Goal: Transaction & Acquisition: Purchase product/service

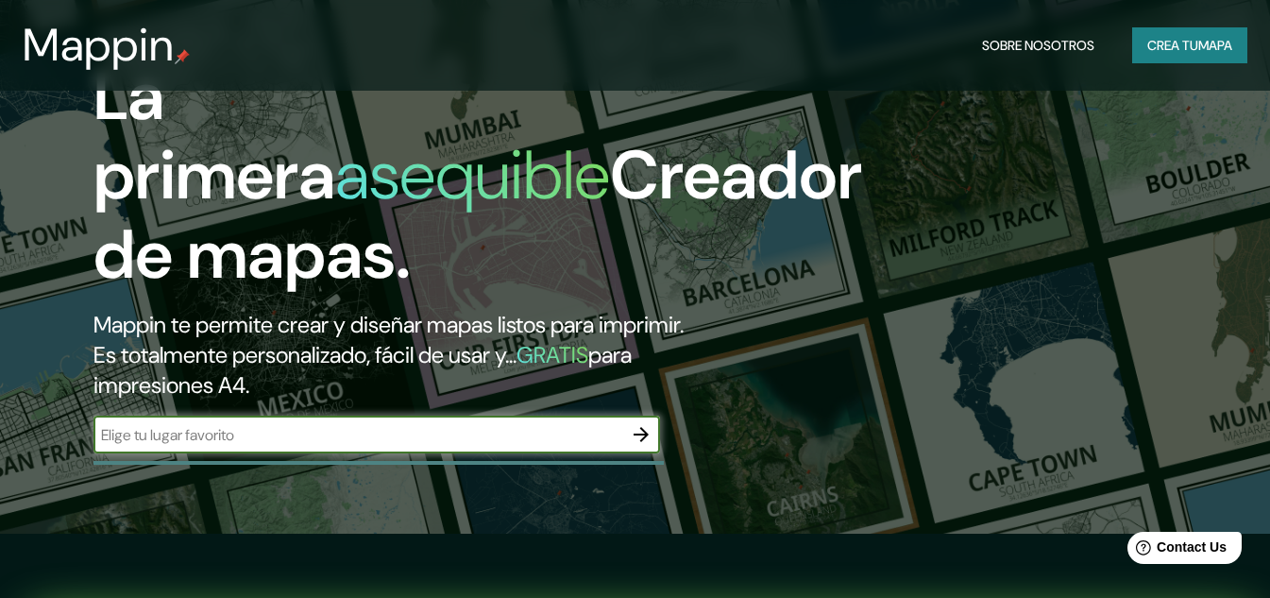
scroll to position [189, 0]
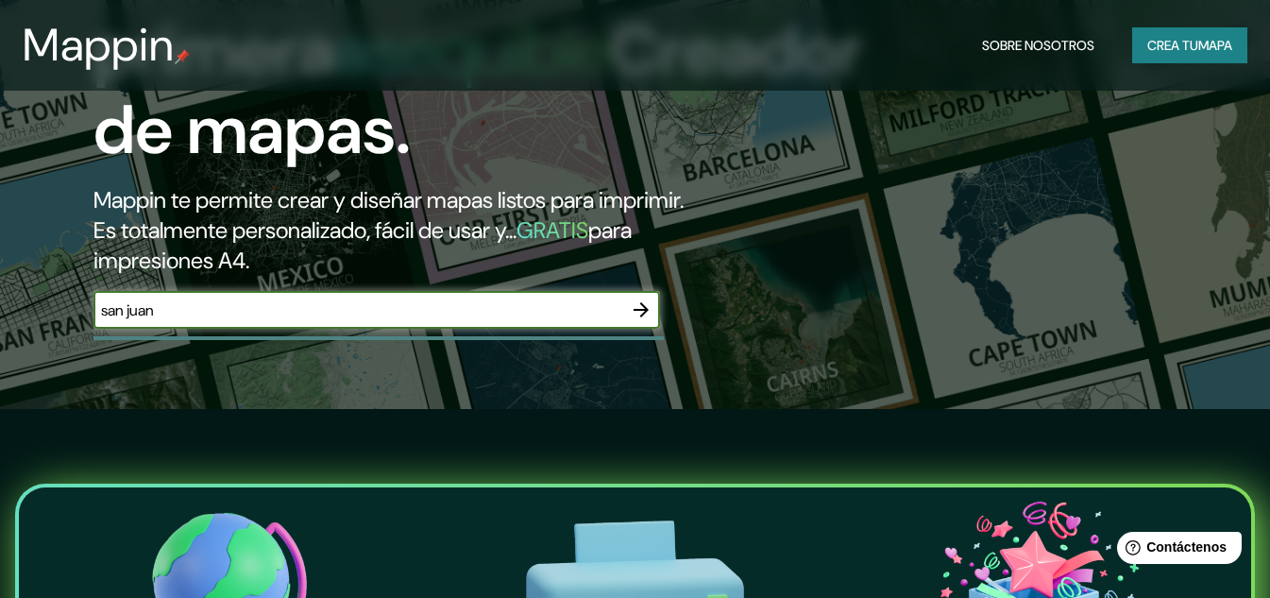
type input "san juan"
click at [633, 321] on icon "button" at bounding box center [641, 309] width 23 height 23
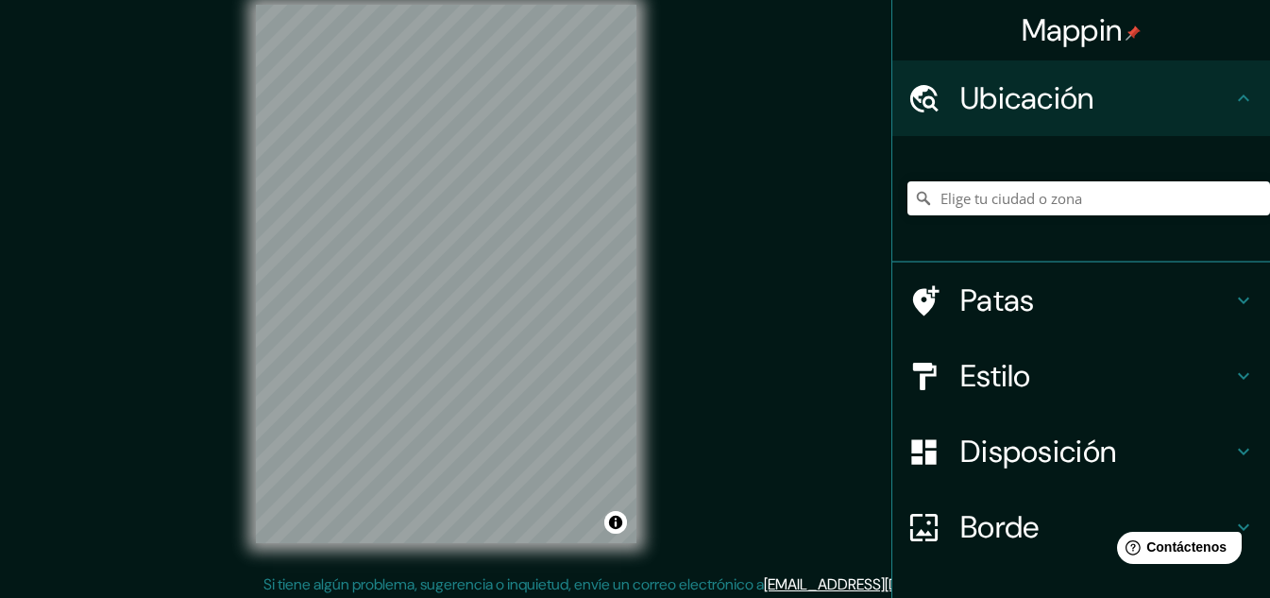
scroll to position [31, 0]
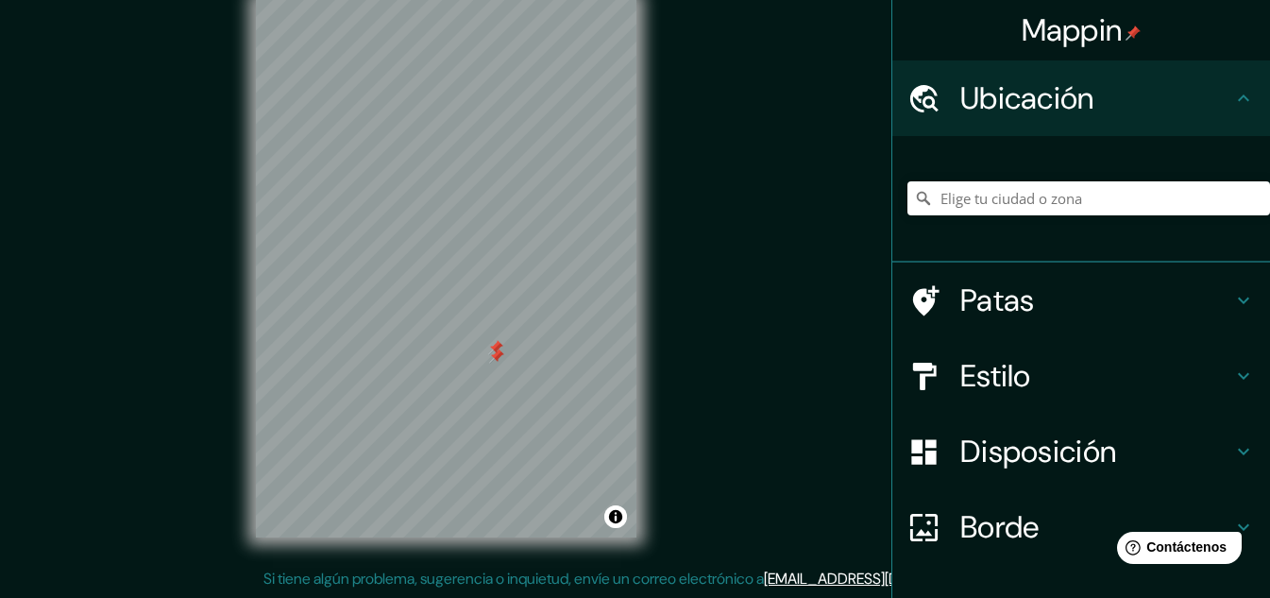
click at [495, 357] on div at bounding box center [496, 355] width 15 height 15
click at [494, 354] on div at bounding box center [495, 347] width 15 height 15
click at [940, 196] on input "Elige tu ciudad o zona" at bounding box center [1088, 198] width 363 height 34
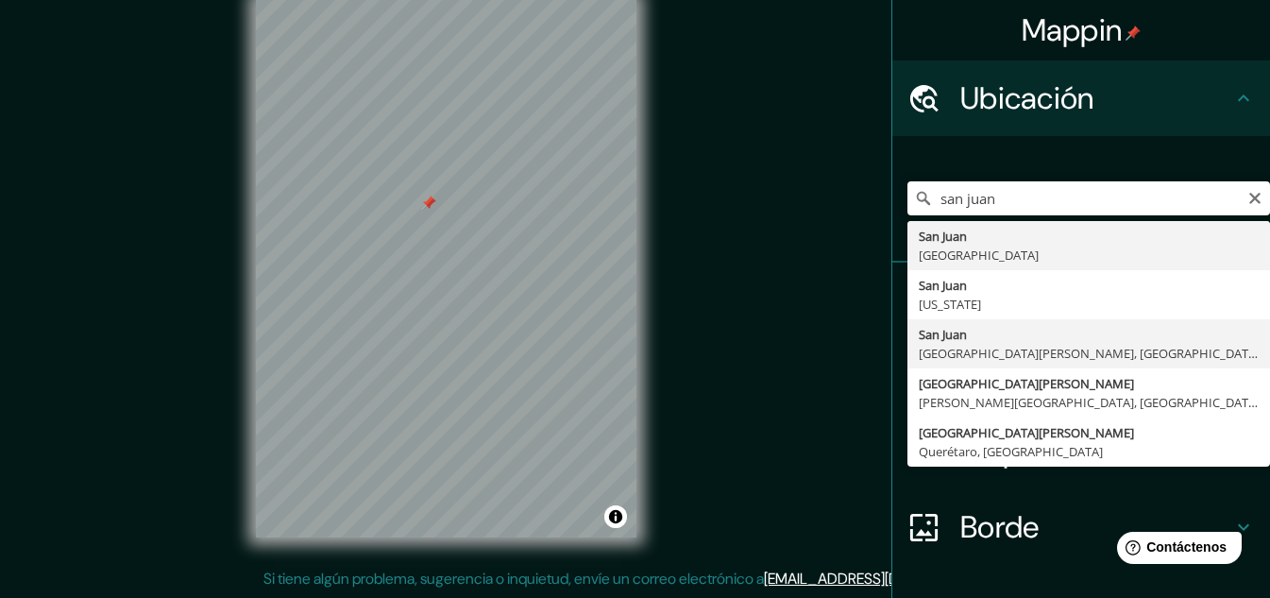
type input "[GEOGRAPHIC_DATA][PERSON_NAME], [GEOGRAPHIC_DATA][PERSON_NAME], [GEOGRAPHIC_DAT…"
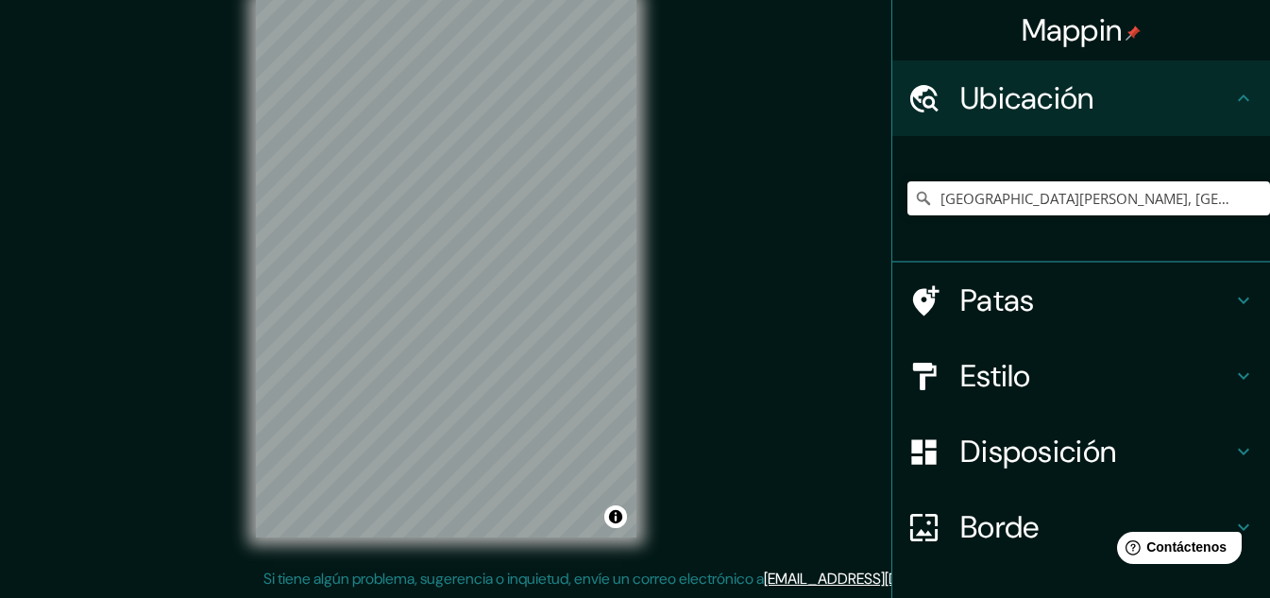
click at [1031, 301] on h4 "Patas" at bounding box center [1096, 300] width 272 height 38
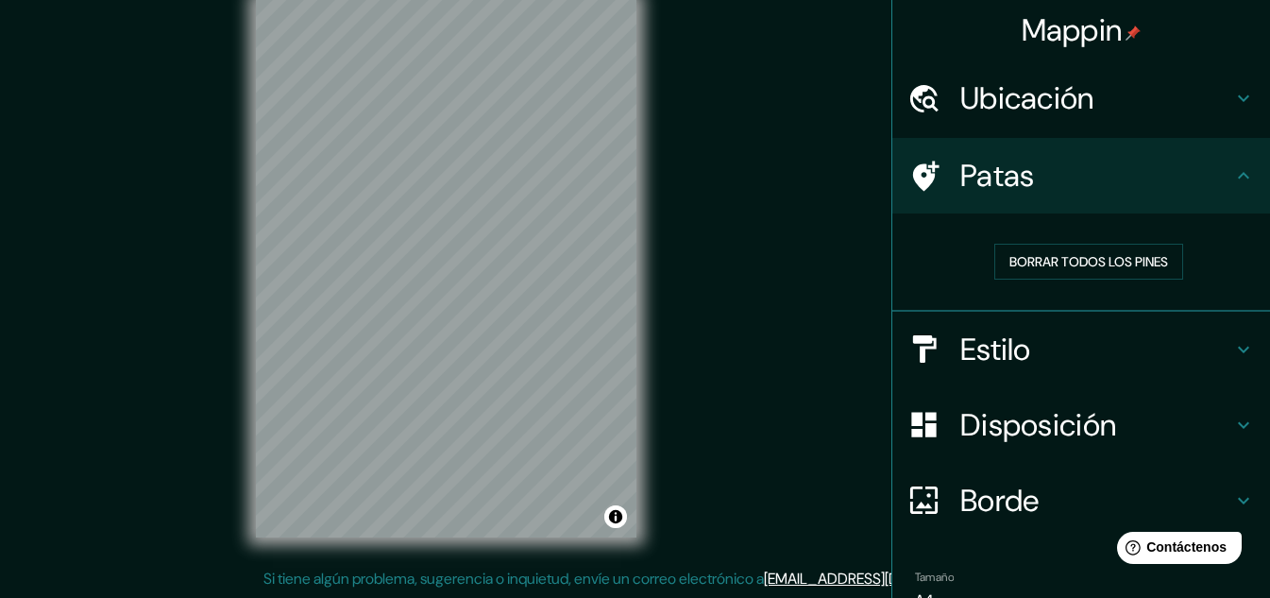
click at [1063, 196] on div "Patas" at bounding box center [1081, 176] width 378 height 76
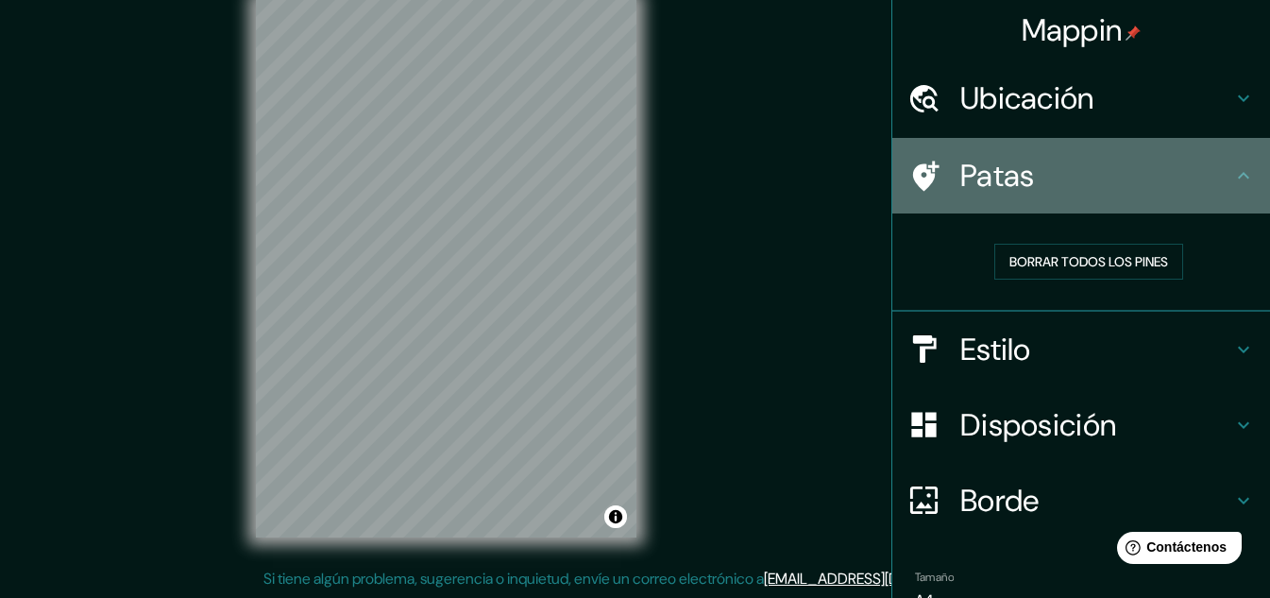
click at [1234, 174] on icon at bounding box center [1243, 175] width 23 height 23
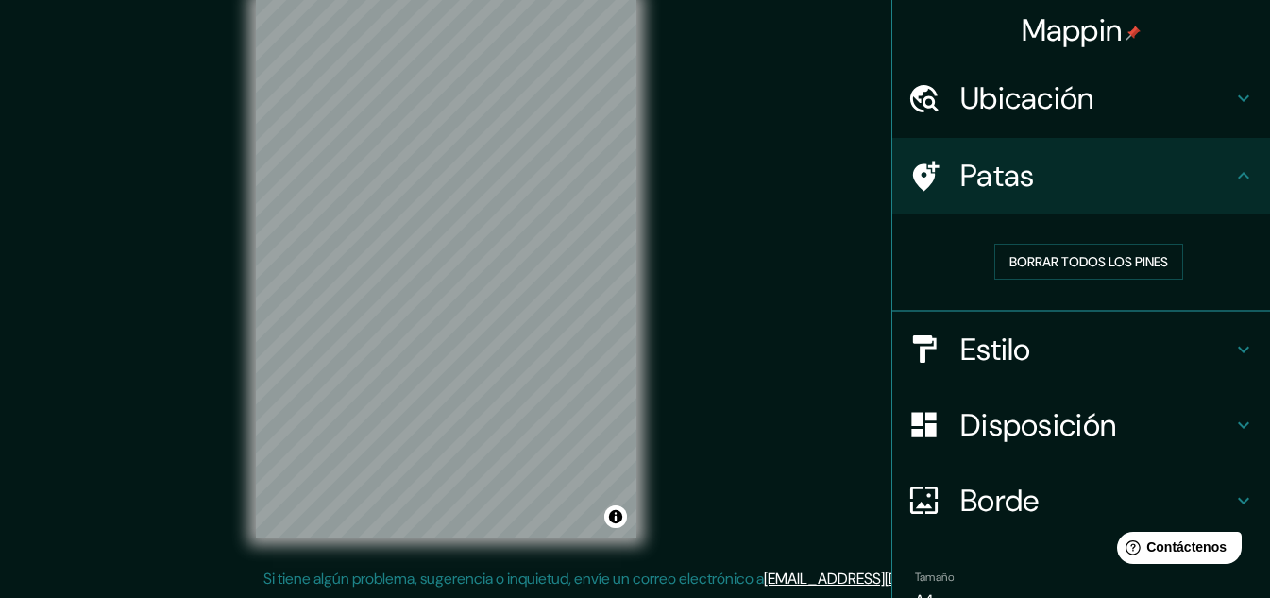
click at [1031, 354] on h4 "Estilo" at bounding box center [1096, 349] width 272 height 38
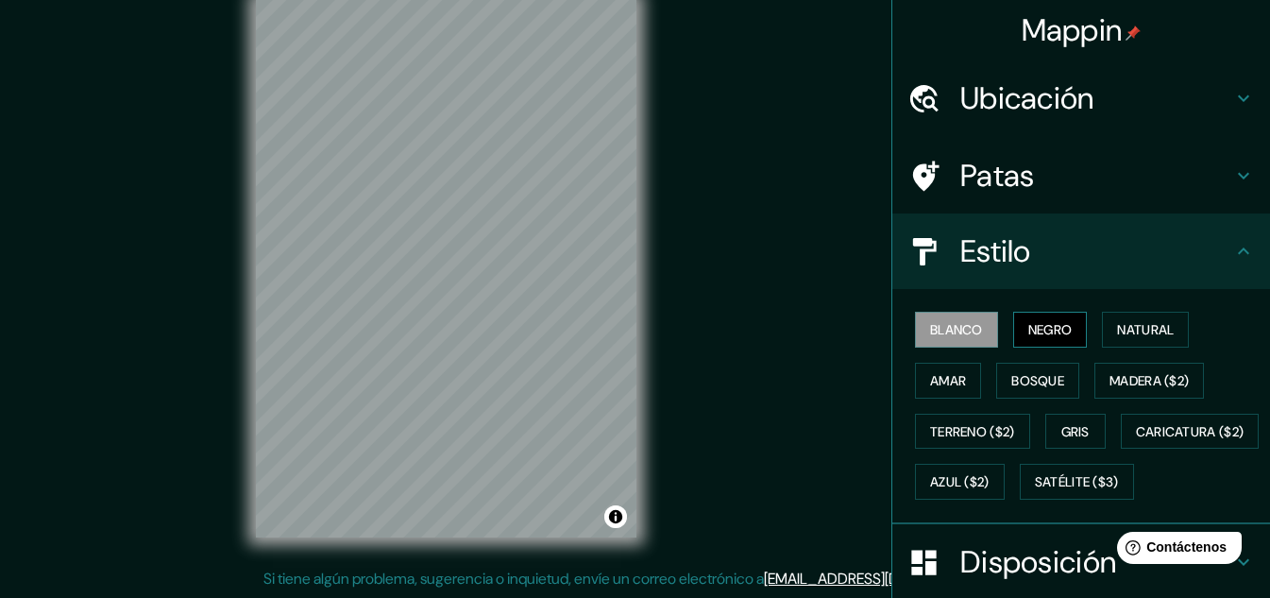
click at [1062, 317] on font "Negro" at bounding box center [1050, 329] width 44 height 25
click at [1163, 330] on font "Natural" at bounding box center [1145, 329] width 57 height 17
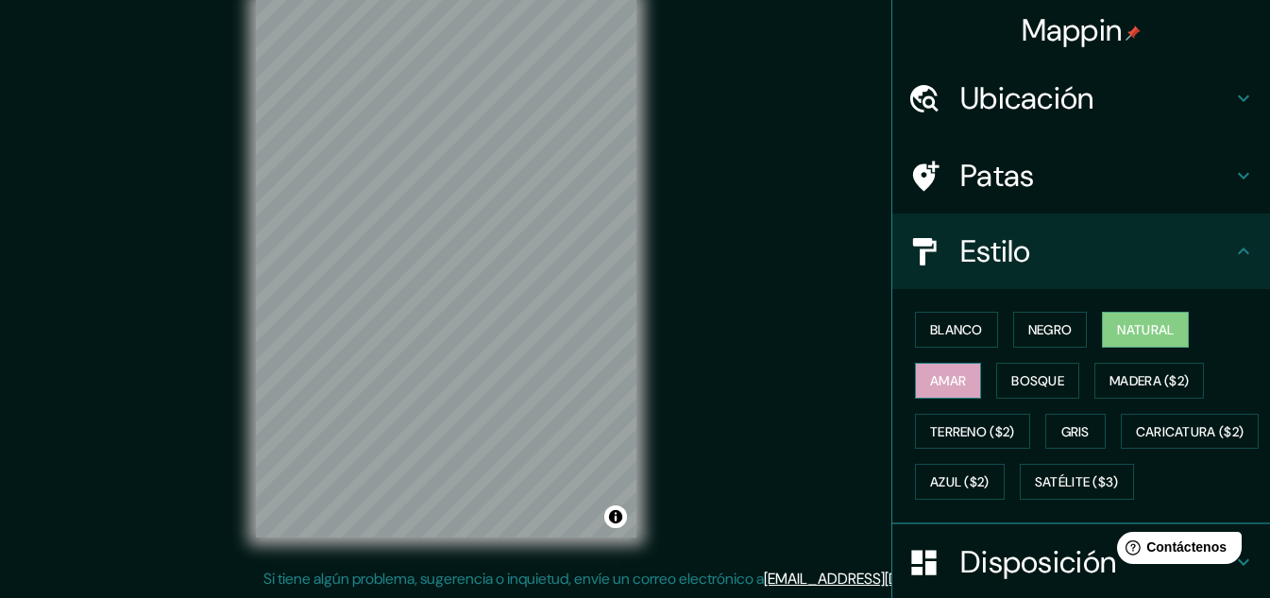
click at [951, 386] on font "Amar" at bounding box center [948, 380] width 36 height 17
click at [1041, 393] on button "Bosque" at bounding box center [1037, 381] width 83 height 36
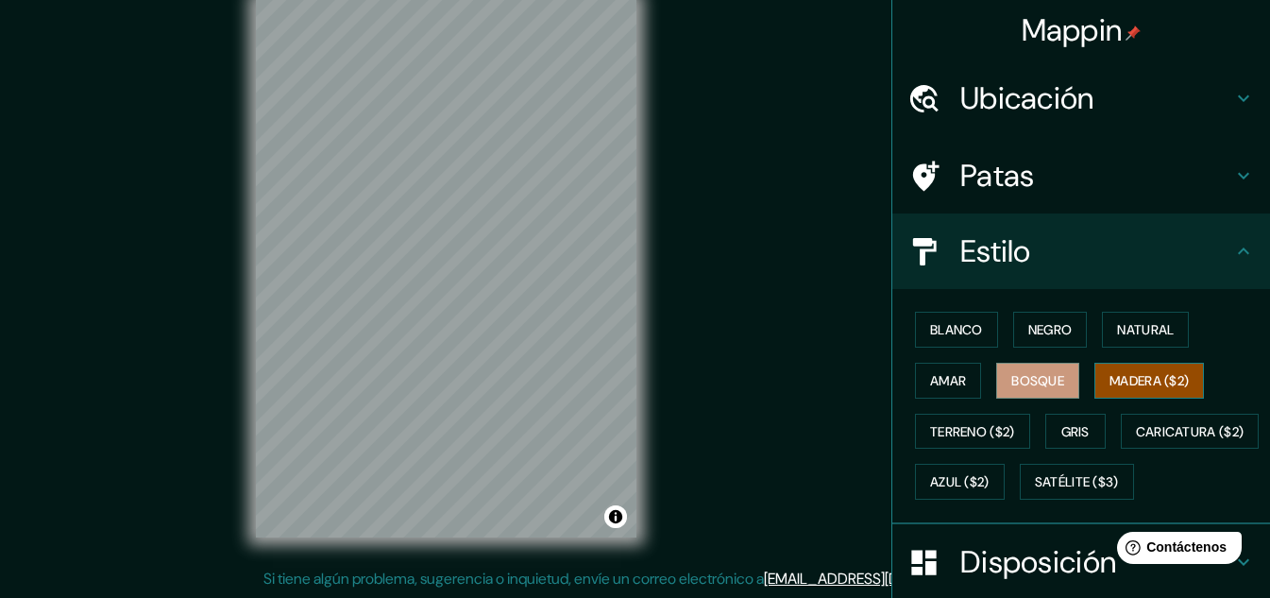
click at [1135, 389] on font "Madera ($2)" at bounding box center [1148, 380] width 79 height 25
click at [945, 428] on font "Terreno ($2)" at bounding box center [972, 431] width 85 height 17
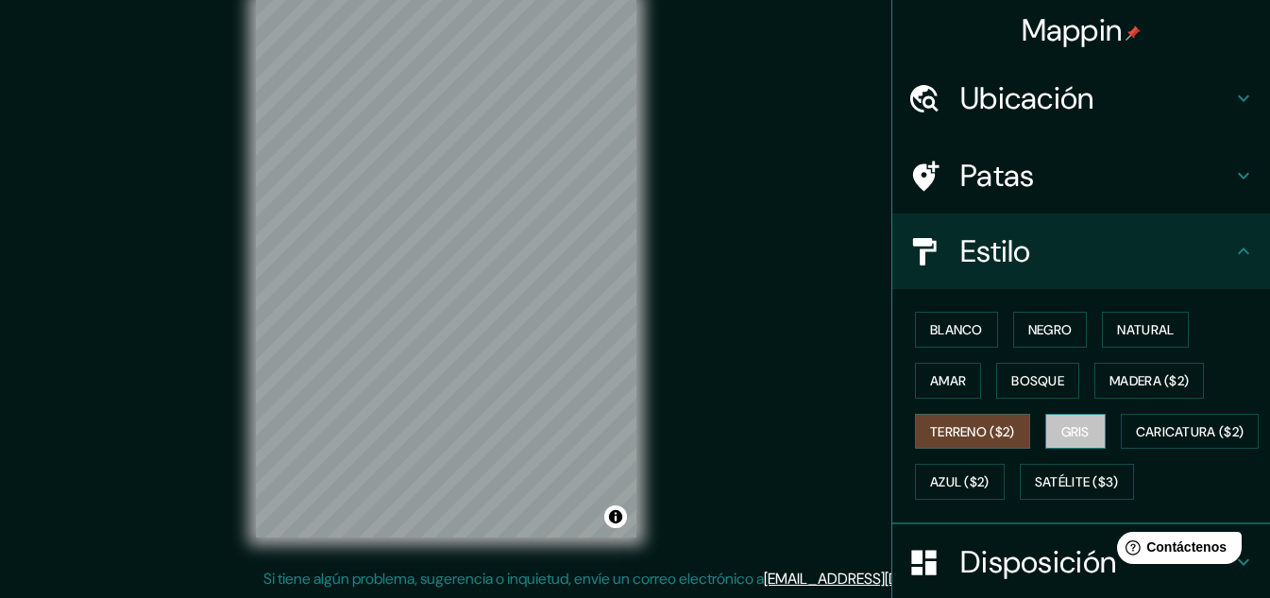
click at [1076, 431] on font "Gris" at bounding box center [1075, 431] width 28 height 17
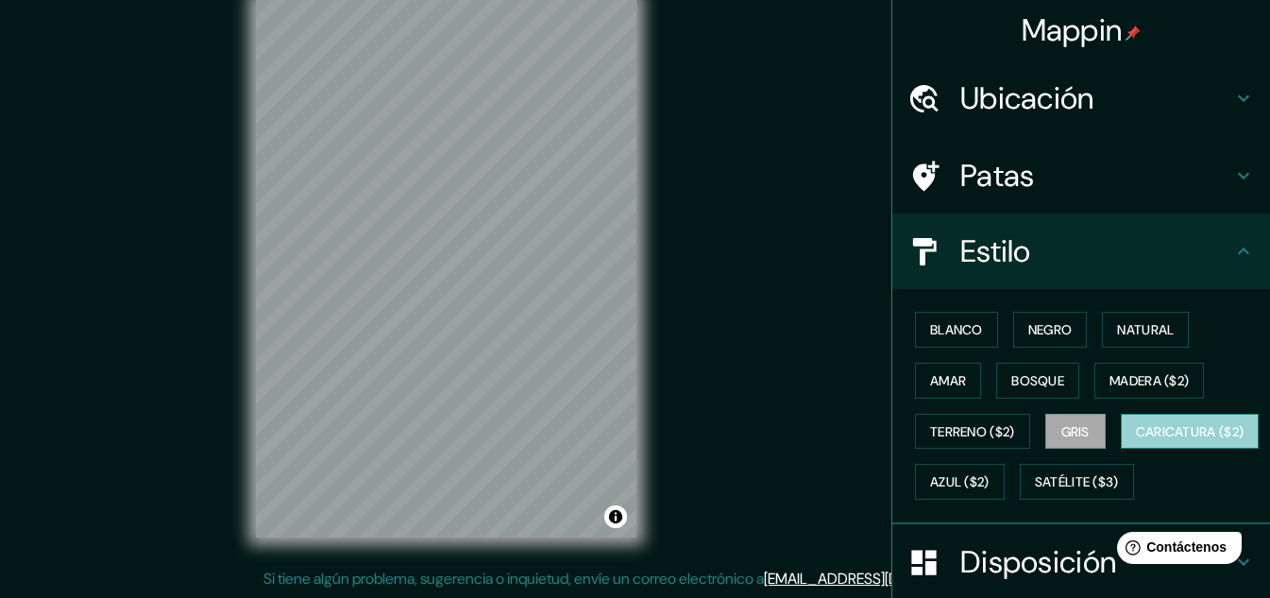
click at [1136, 440] on font "Caricatura ($2)" at bounding box center [1190, 431] width 109 height 17
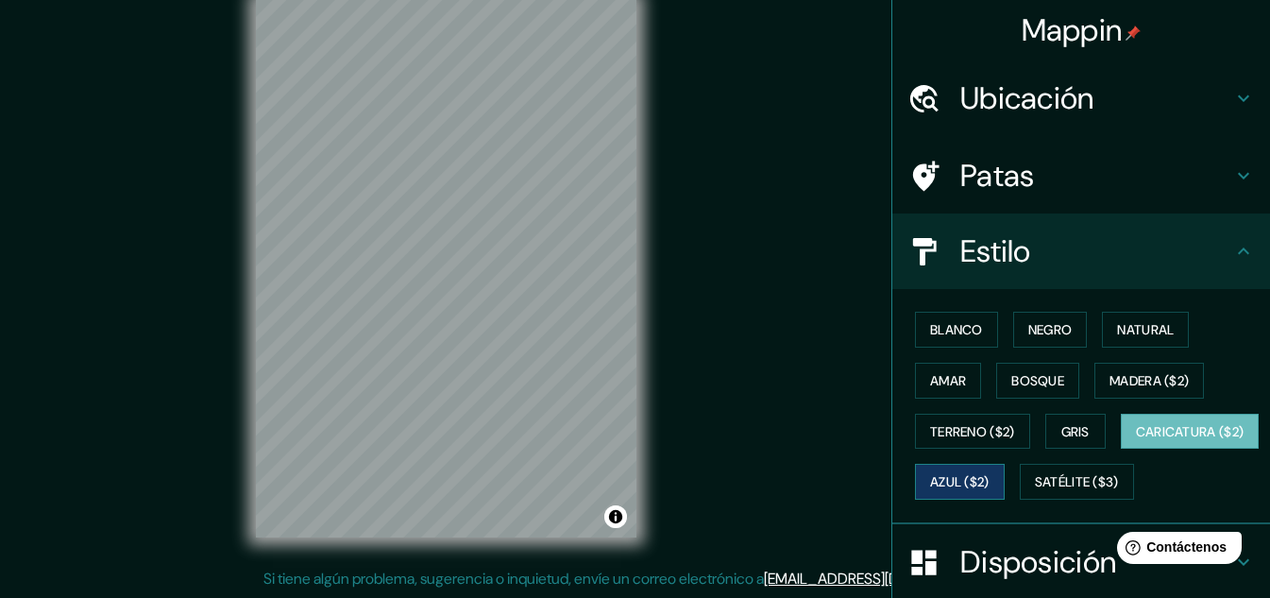
click at [990, 483] on font "Azul ($2)" at bounding box center [959, 482] width 59 height 17
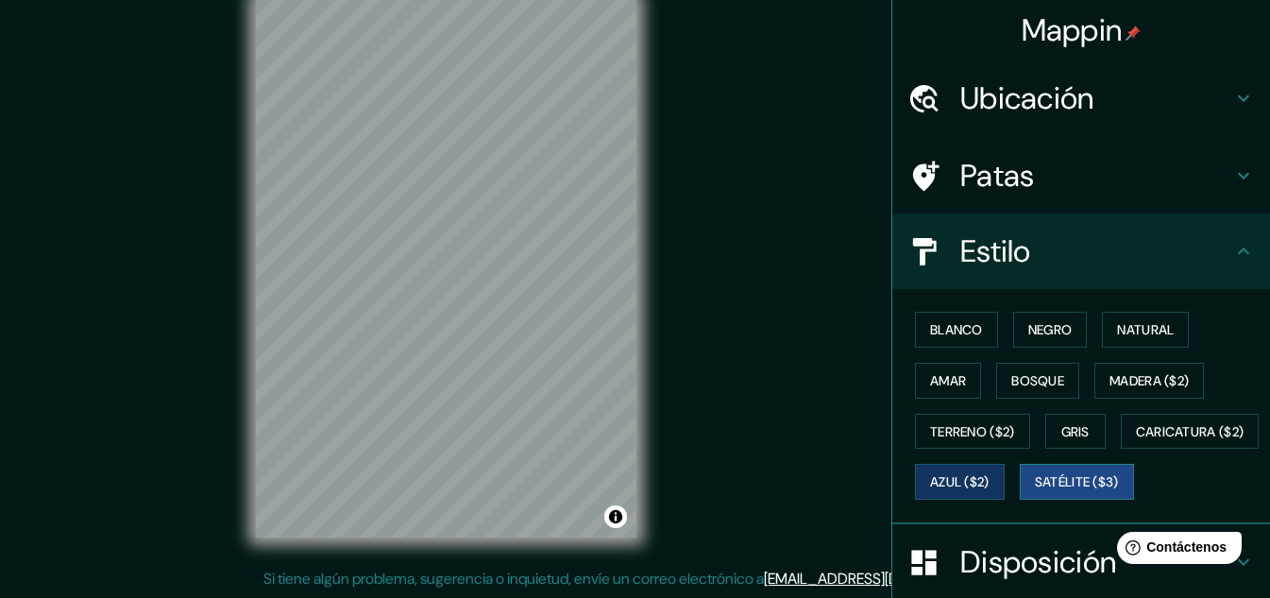
click at [1035, 491] on font "Satélite ($3)" at bounding box center [1077, 482] width 84 height 17
click at [1075, 428] on font "Gris" at bounding box center [1075, 431] width 28 height 17
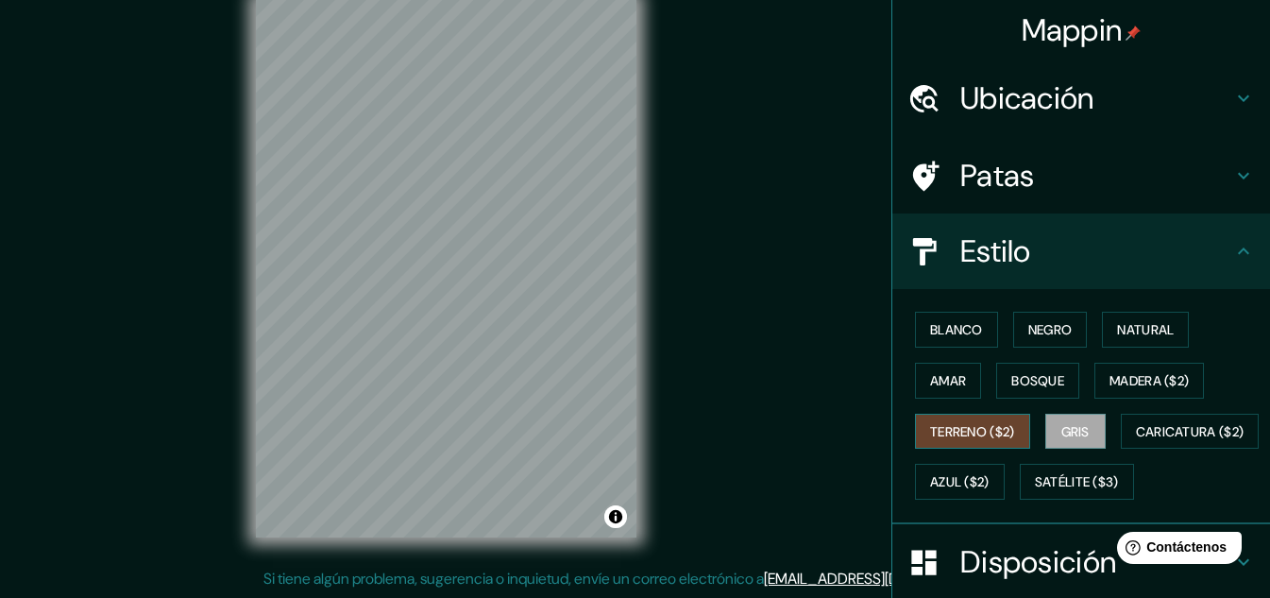
click at [994, 430] on font "Terreno ($2)" at bounding box center [972, 431] width 85 height 17
click at [1033, 388] on font "Bosque" at bounding box center [1037, 380] width 53 height 17
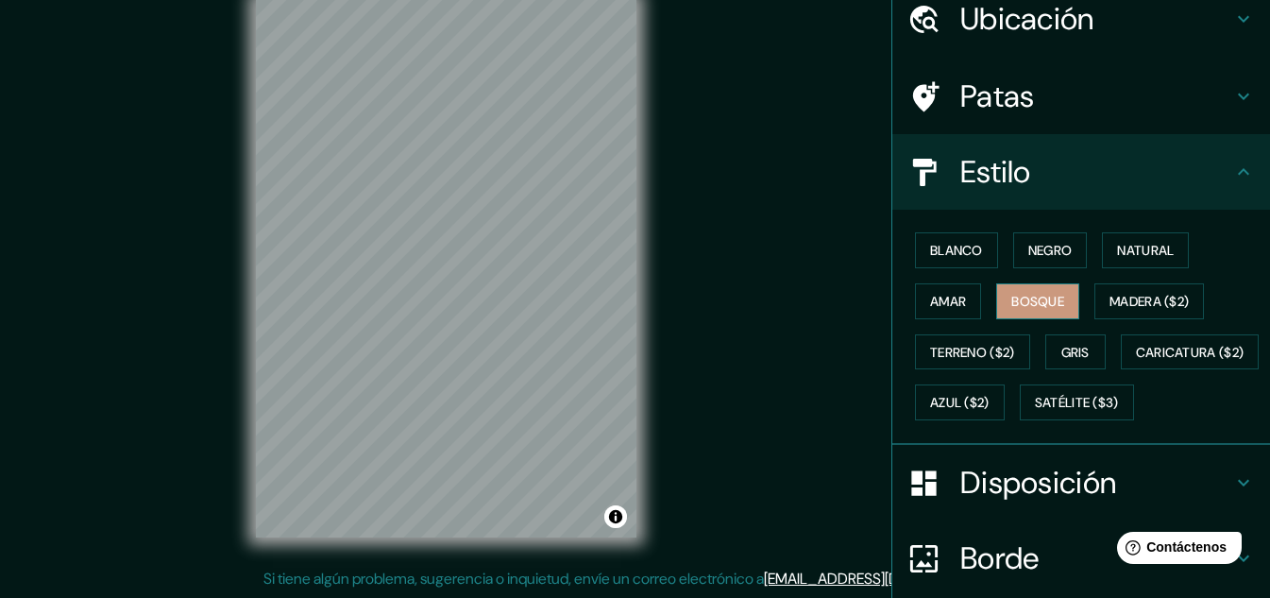
scroll to position [189, 0]
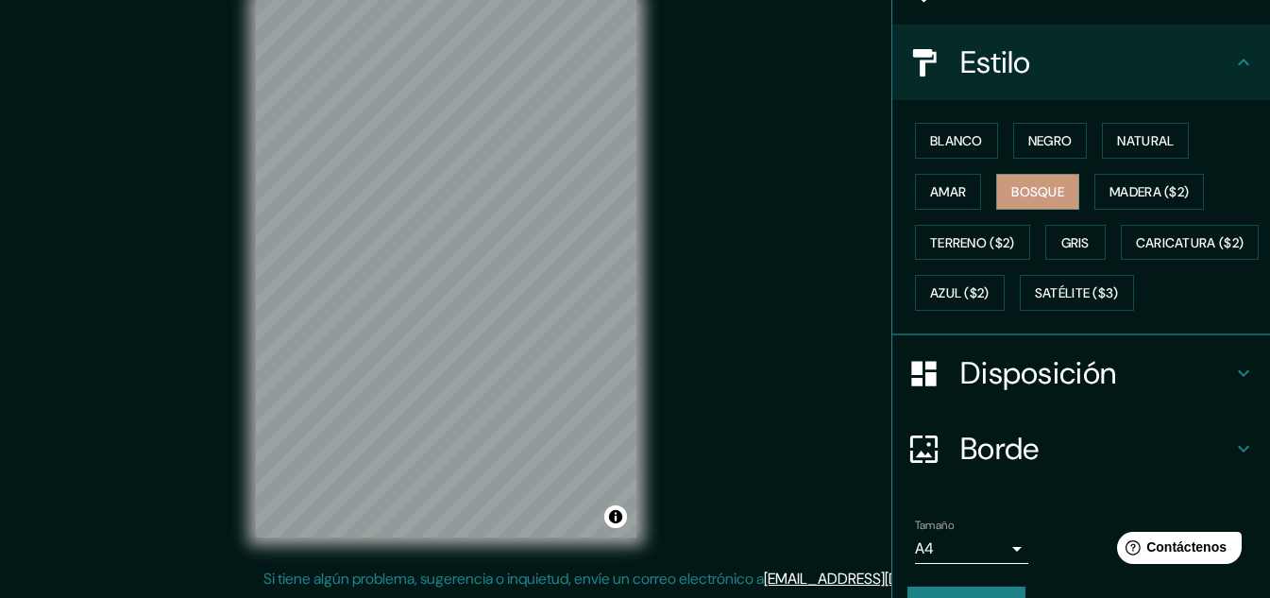
click at [1143, 213] on div "Blanco Negro Natural Amar Bosque Madera ($2) Terreno ($2) Gris Caricatura ($2) …" at bounding box center [1088, 216] width 363 height 203
click at [1146, 191] on font "Madera ($2)" at bounding box center [1148, 191] width 79 height 17
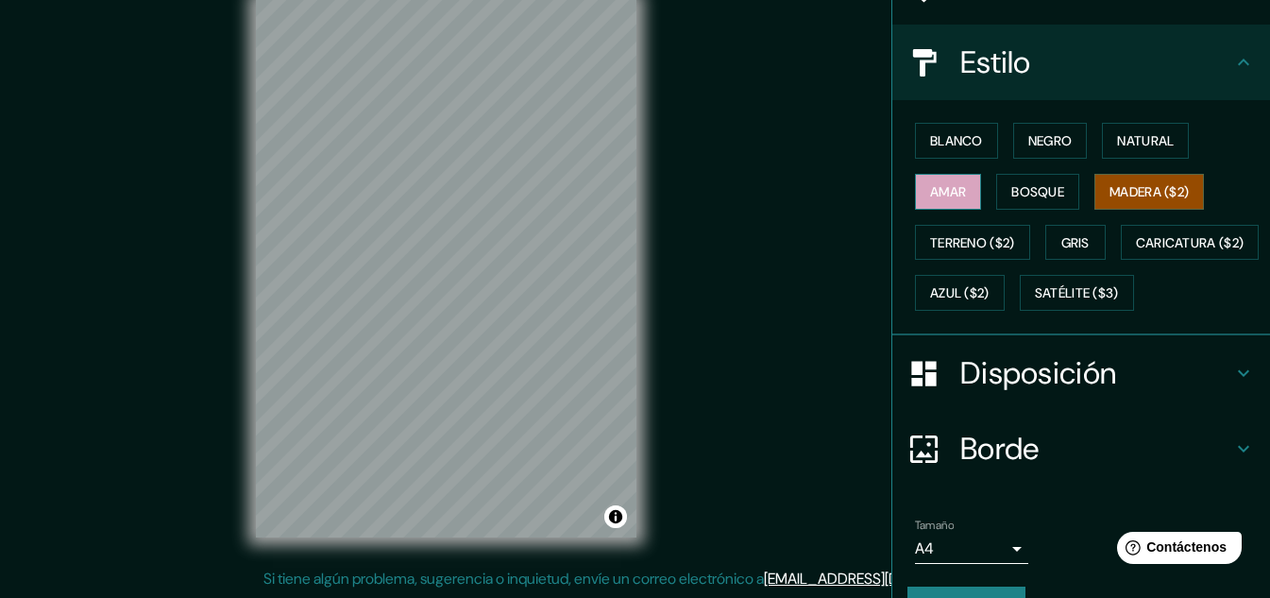
click at [935, 190] on font "Amar" at bounding box center [948, 191] width 36 height 17
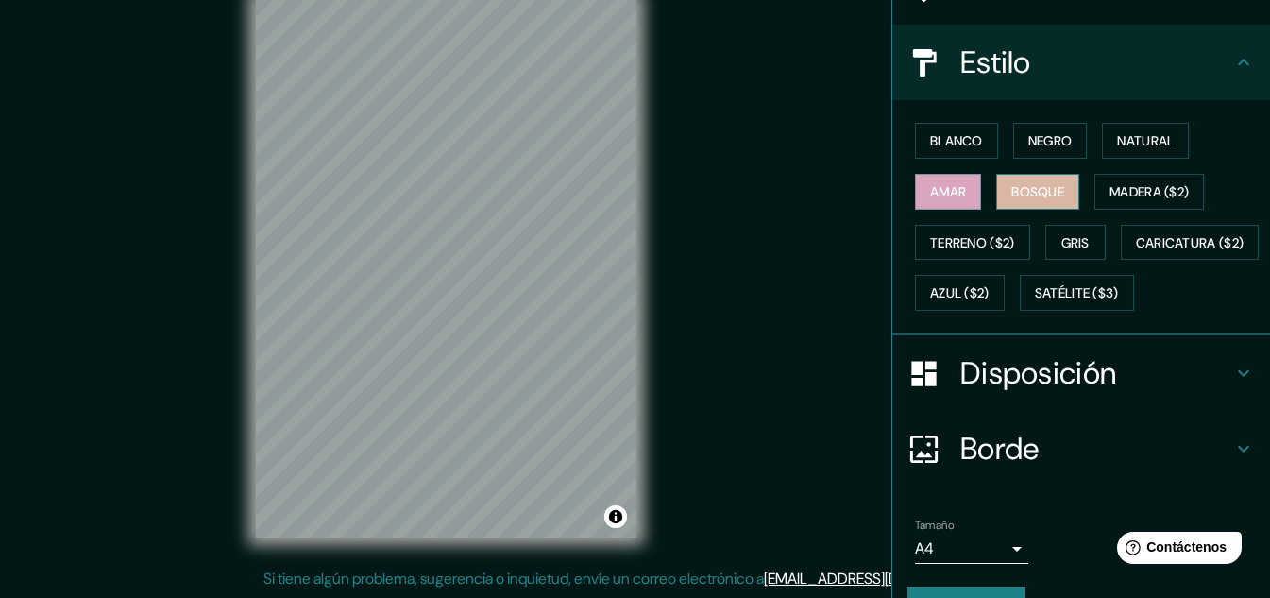
click at [1019, 191] on font "Bosque" at bounding box center [1037, 191] width 53 height 17
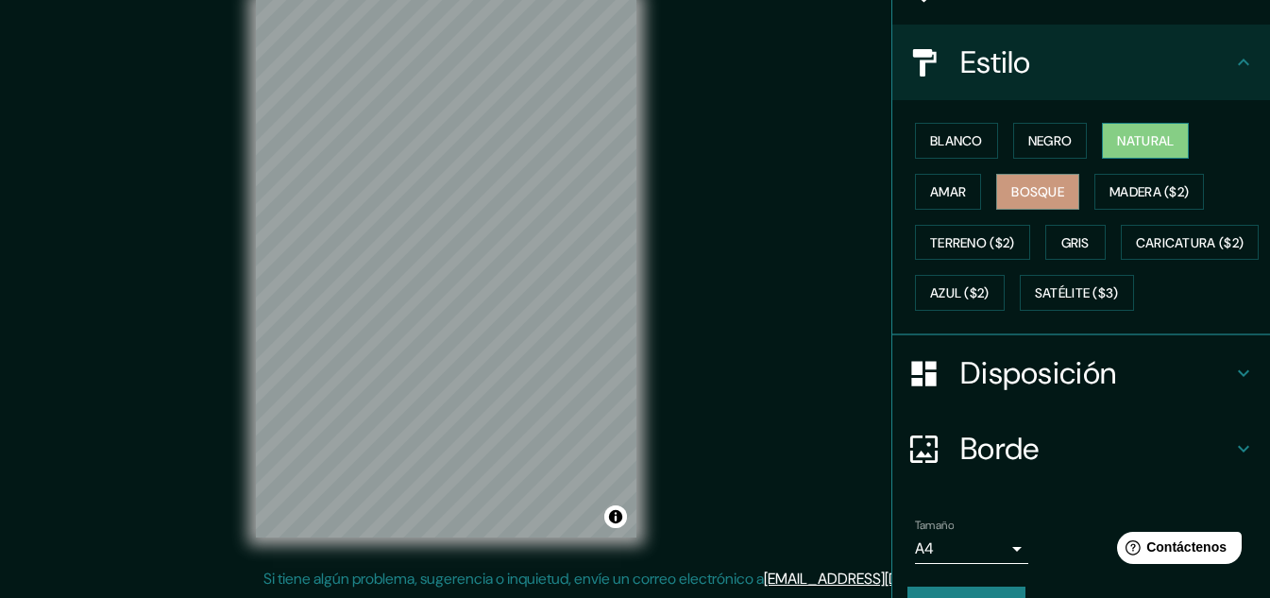
click at [1112, 153] on button "Natural" at bounding box center [1145, 141] width 87 height 36
click at [1013, 140] on button "Negro" at bounding box center [1050, 141] width 75 height 36
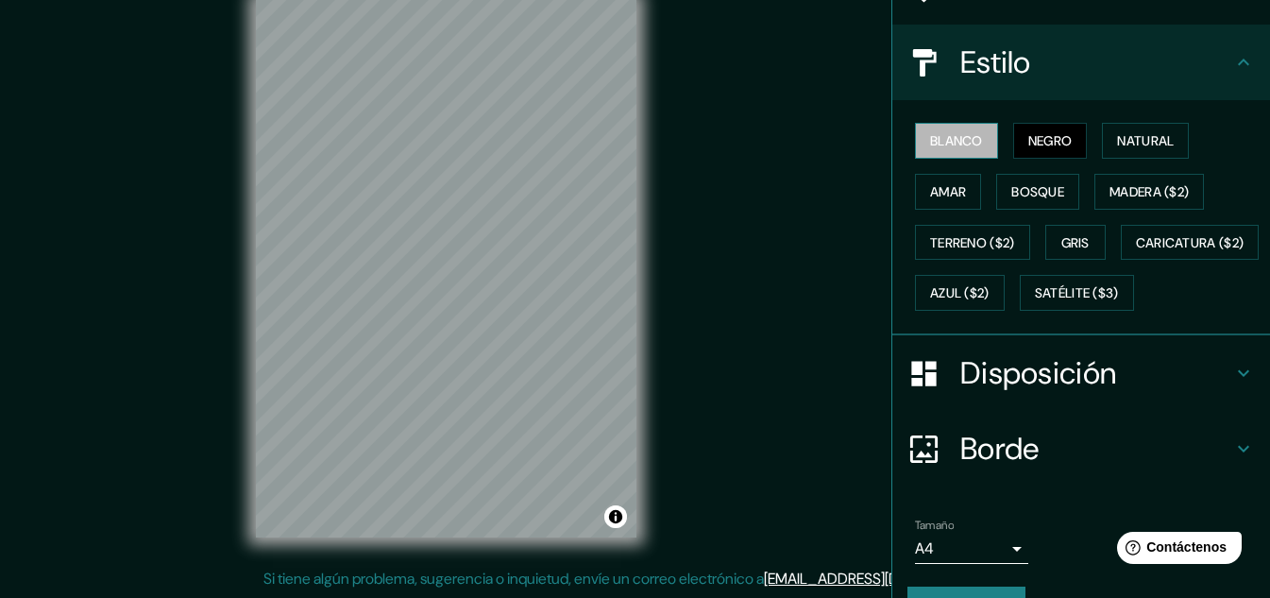
click at [957, 142] on font "Blanco" at bounding box center [956, 140] width 53 height 17
drag, startPoint x: 1053, startPoint y: 147, endPoint x: 1106, endPoint y: 142, distance: 53.2
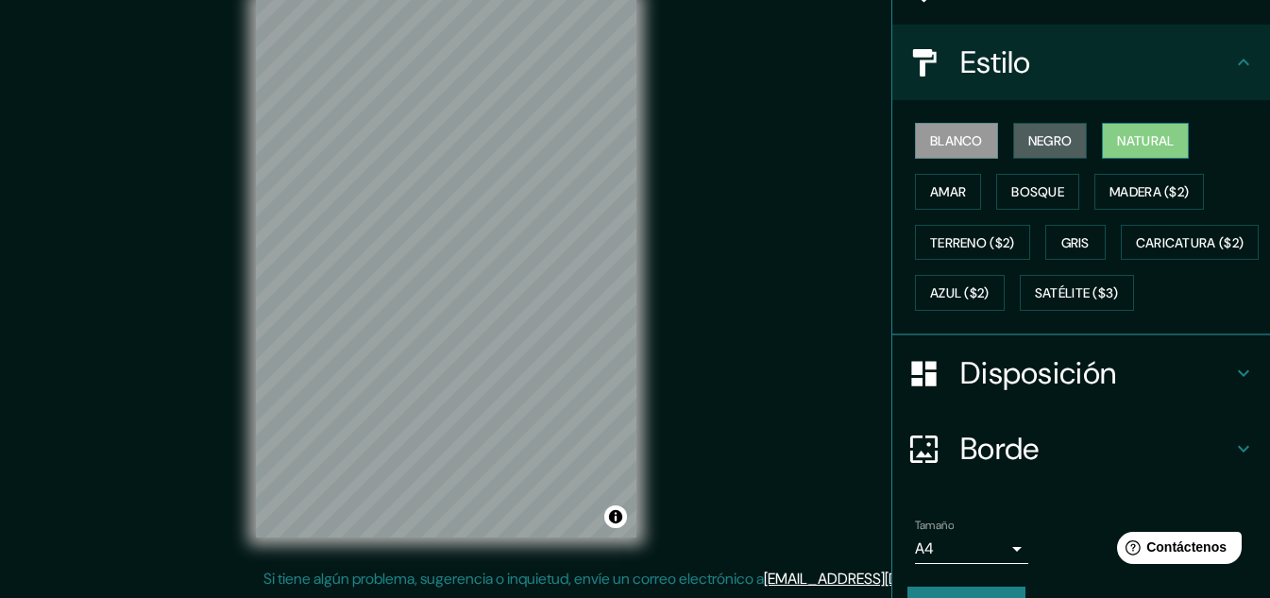
click at [1054, 147] on font "Negro" at bounding box center [1050, 140] width 44 height 17
click at [1126, 138] on font "Natural" at bounding box center [1145, 140] width 57 height 17
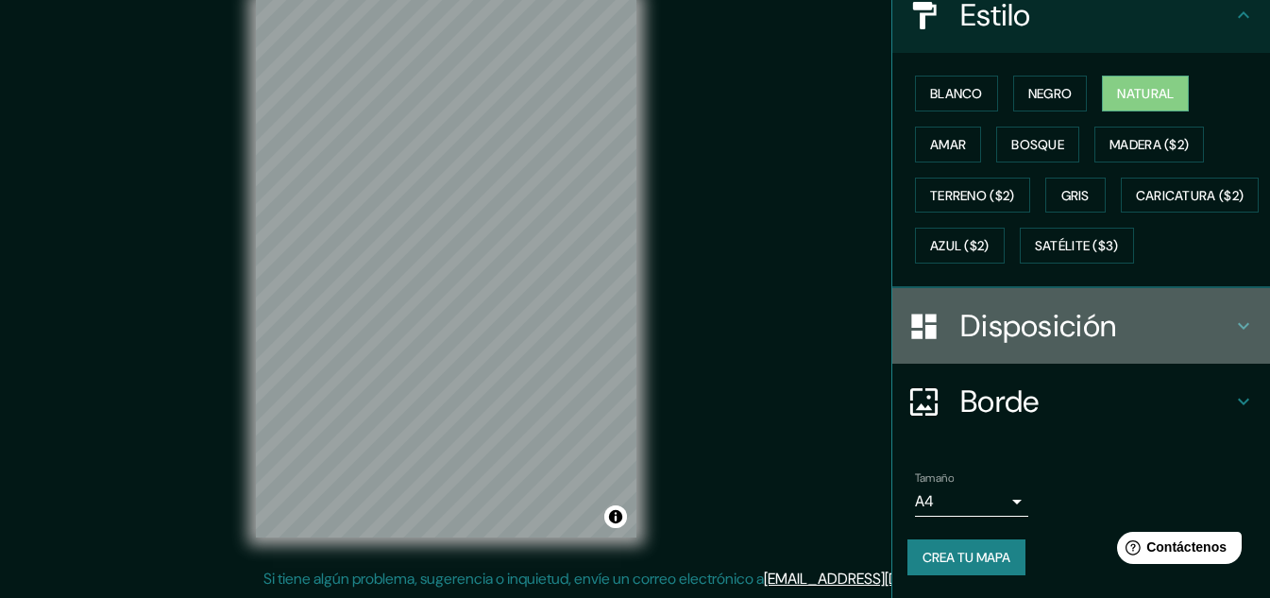
click at [1042, 316] on font "Disposición" at bounding box center [1038, 326] width 156 height 40
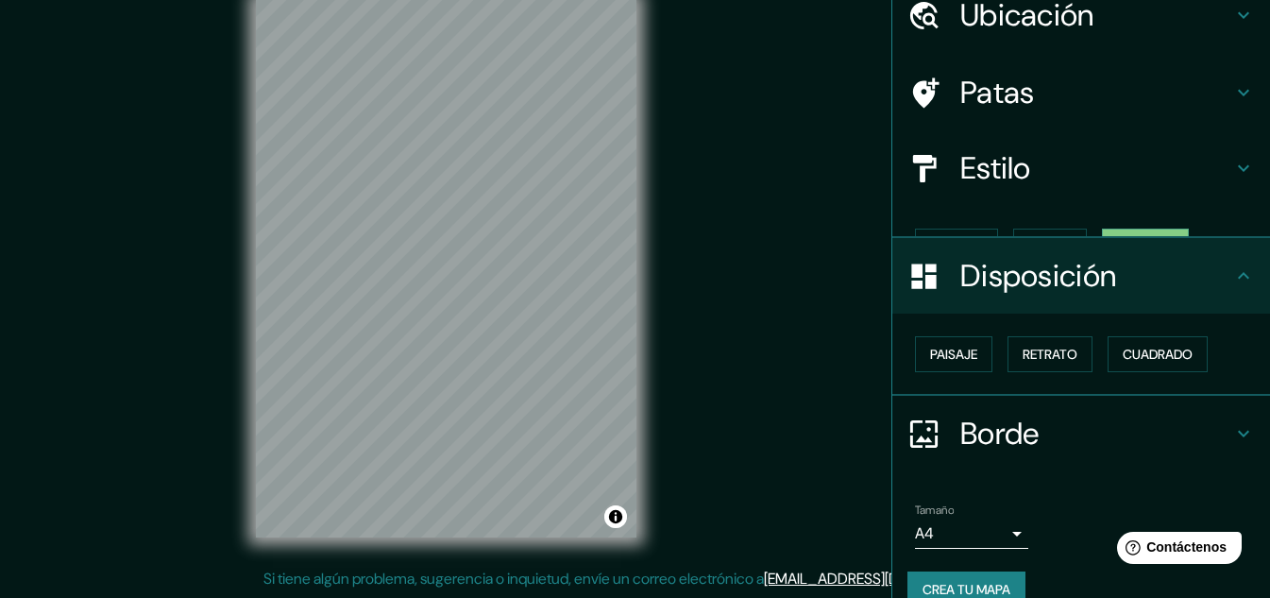
scroll to position [83, 0]
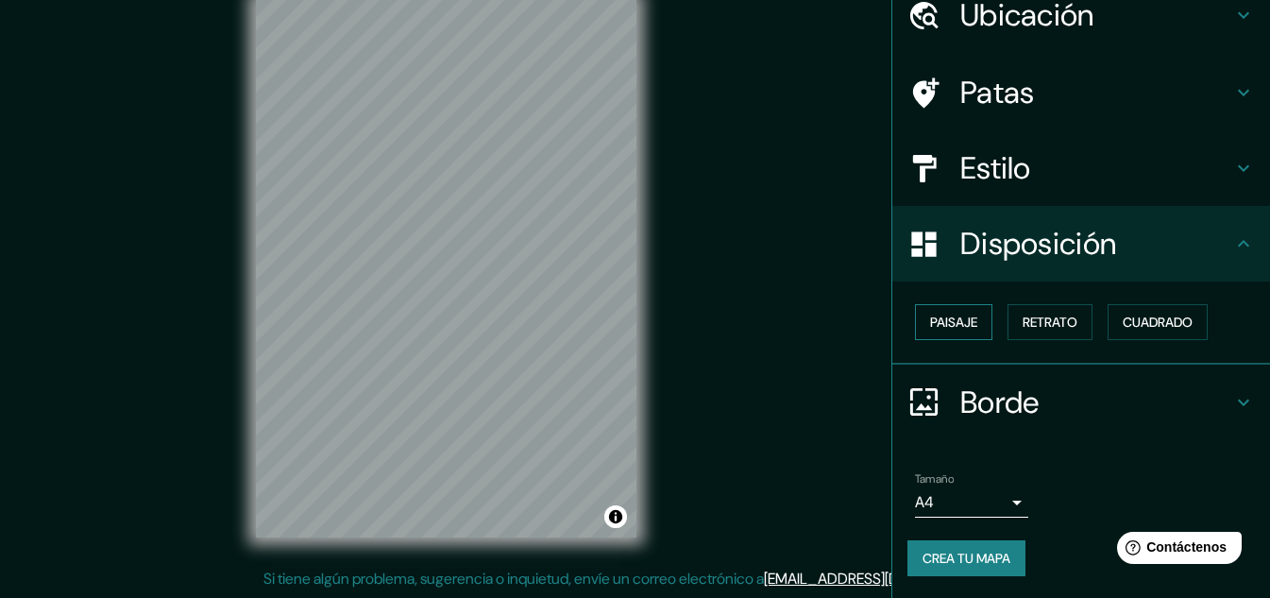
click at [930, 320] on font "Paisaje" at bounding box center [953, 321] width 47 height 17
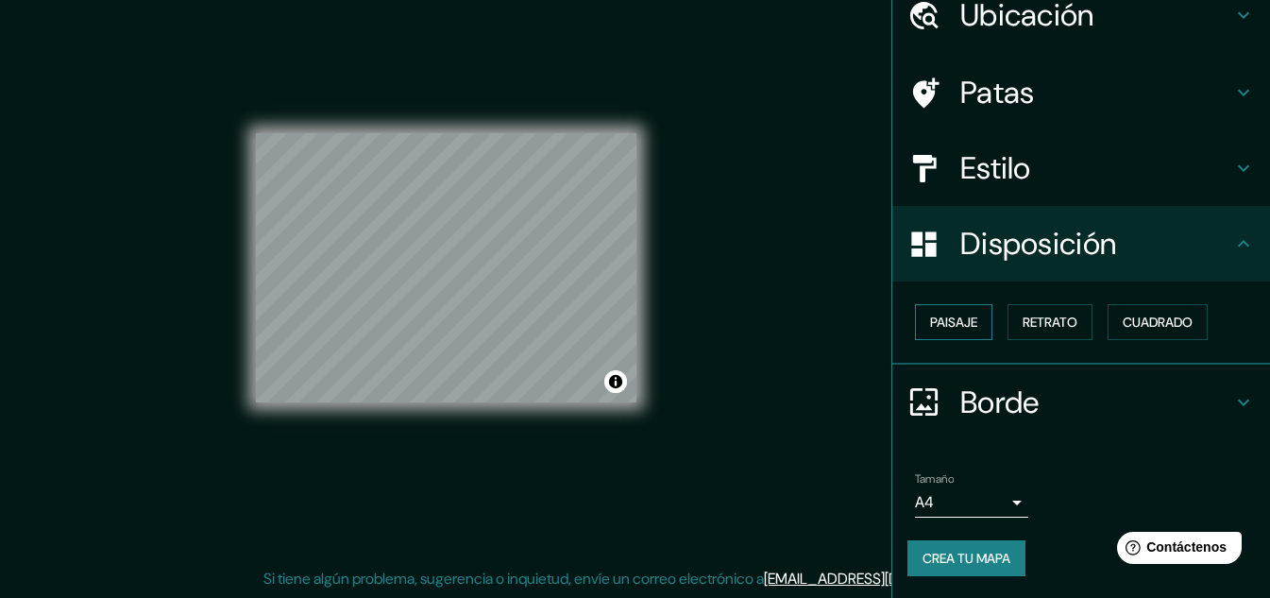
click at [930, 320] on font "Paisaje" at bounding box center [953, 321] width 47 height 17
click at [1058, 314] on font "Retrato" at bounding box center [1050, 321] width 55 height 17
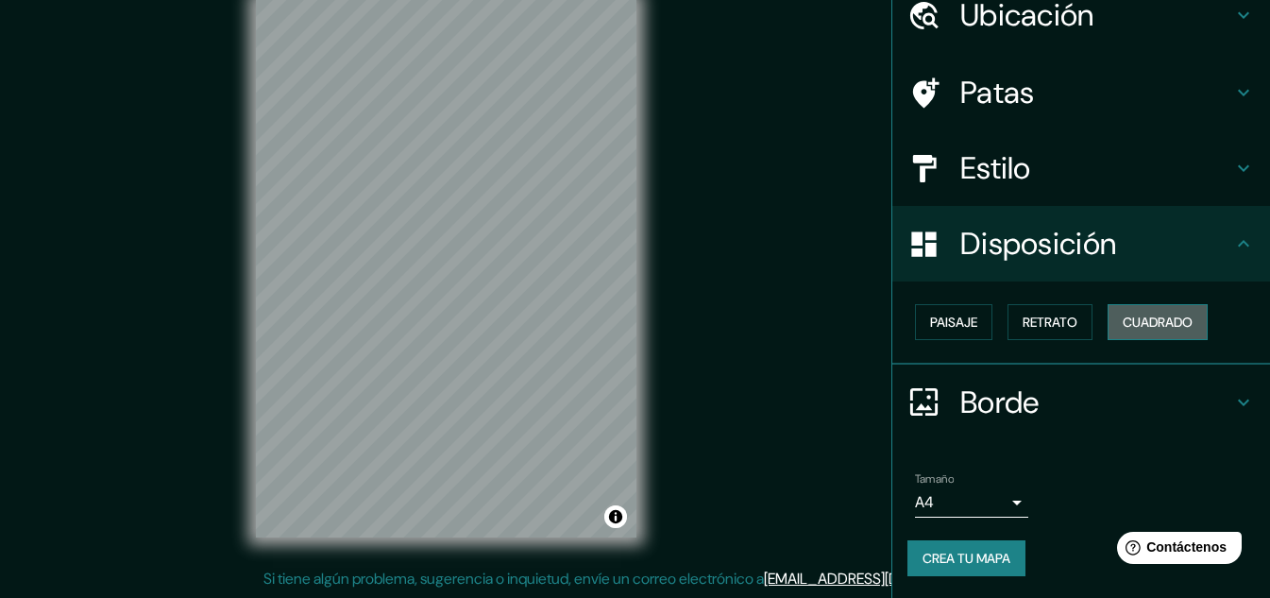
click at [1111, 314] on button "Cuadrado" at bounding box center [1158, 322] width 100 height 36
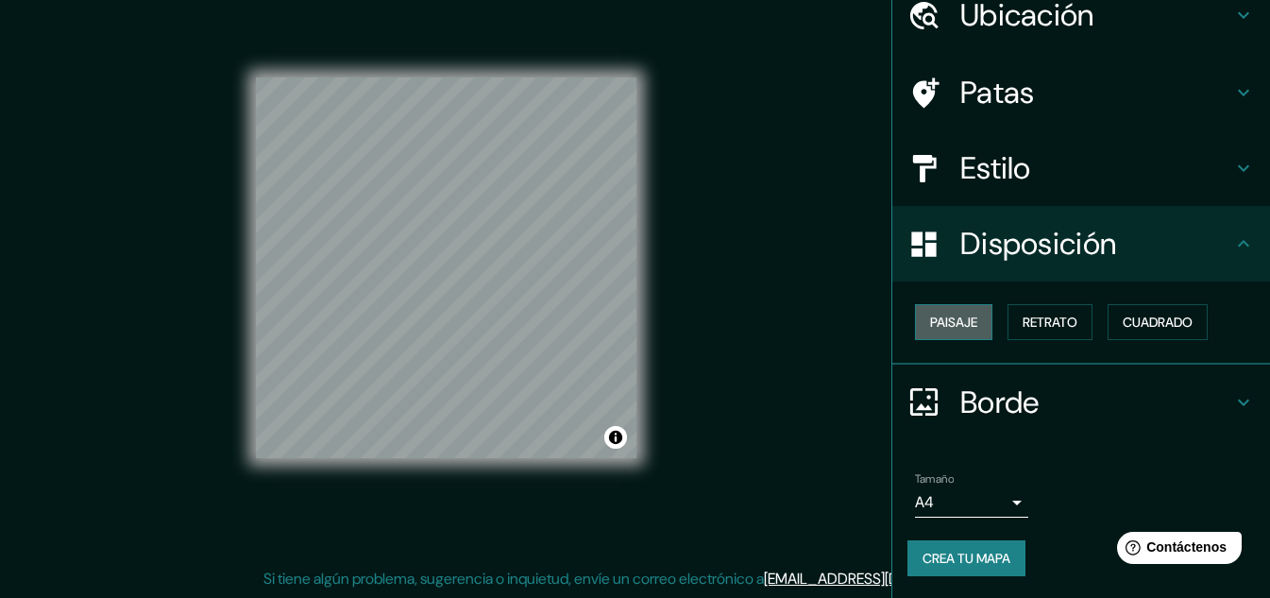
click at [962, 334] on button "Paisaje" at bounding box center [953, 322] width 77 height 36
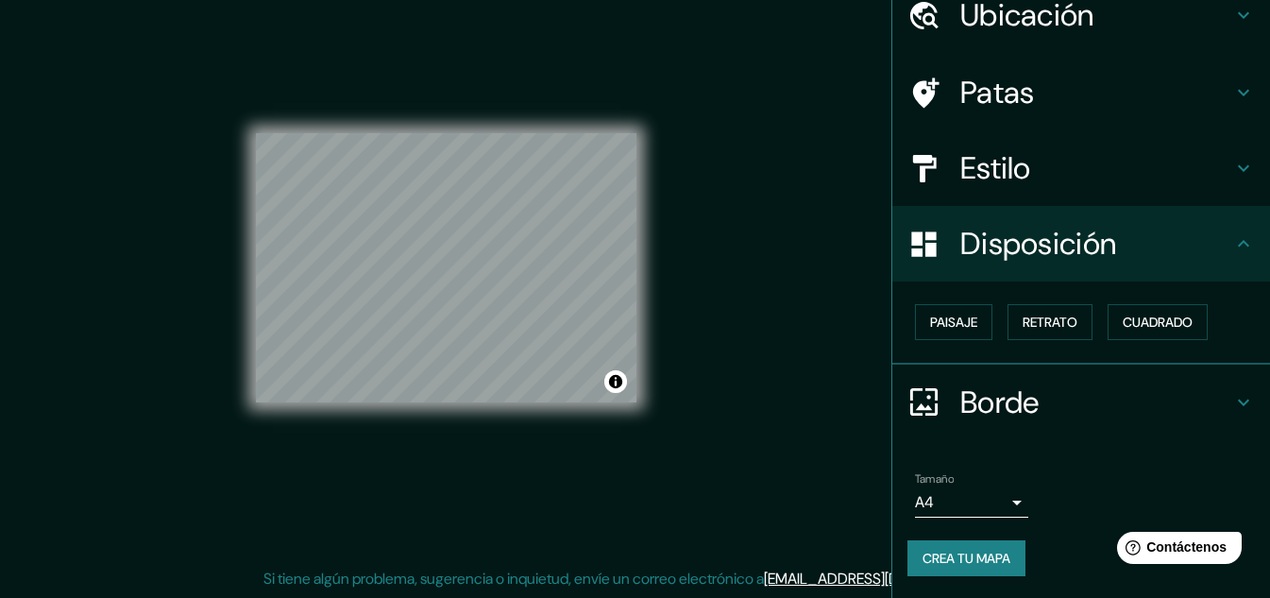
click at [992, 402] on font "Borde" at bounding box center [999, 402] width 79 height 40
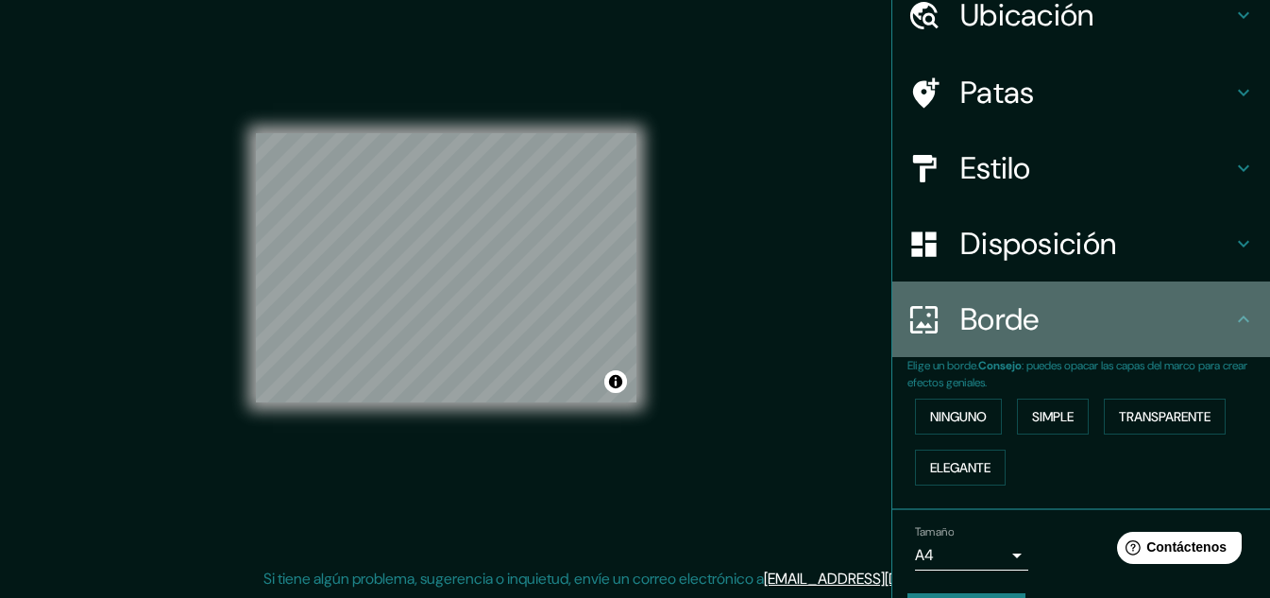
click at [1002, 334] on font "Borde" at bounding box center [999, 319] width 79 height 40
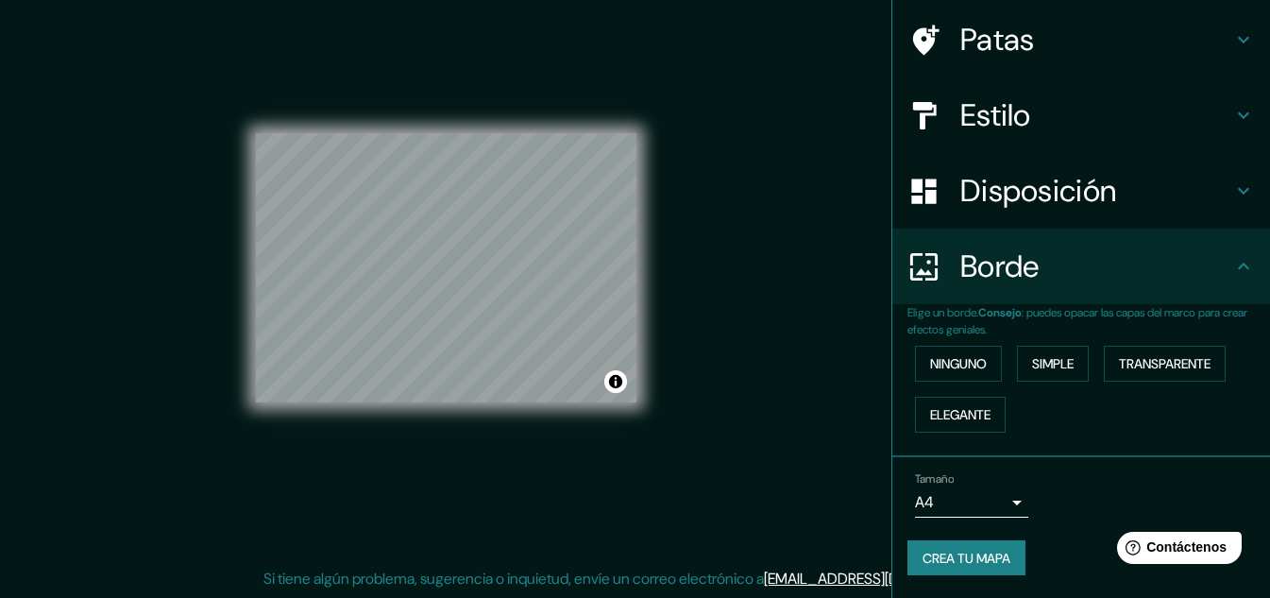
scroll to position [0, 0]
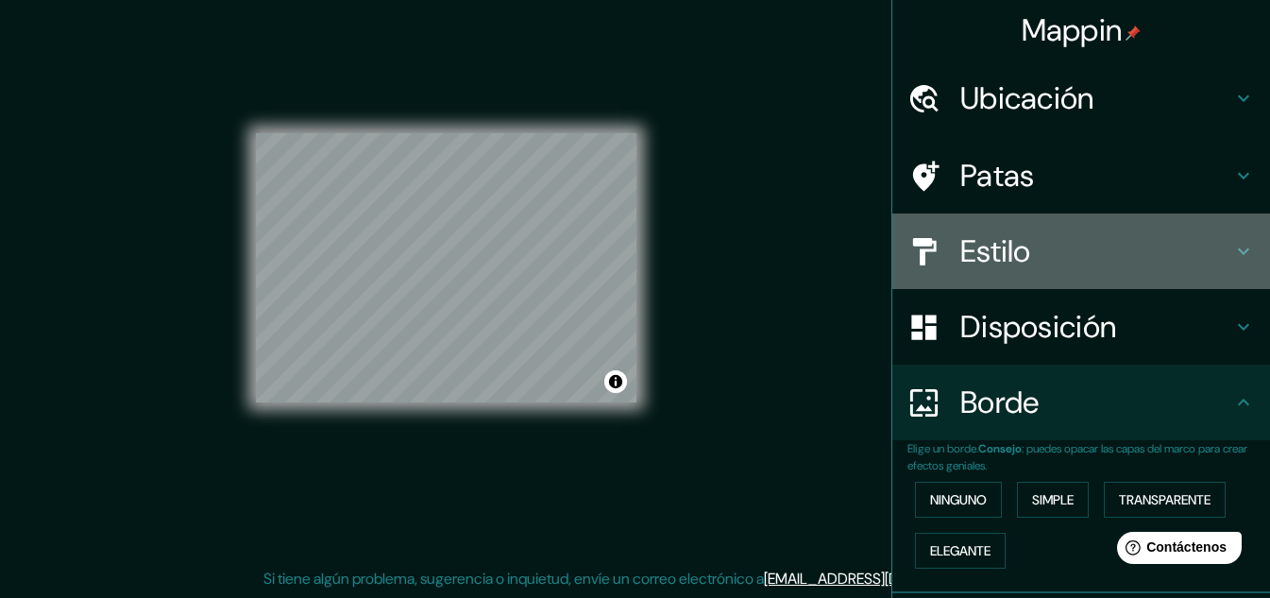
click at [974, 244] on font "Estilo" at bounding box center [995, 251] width 71 height 40
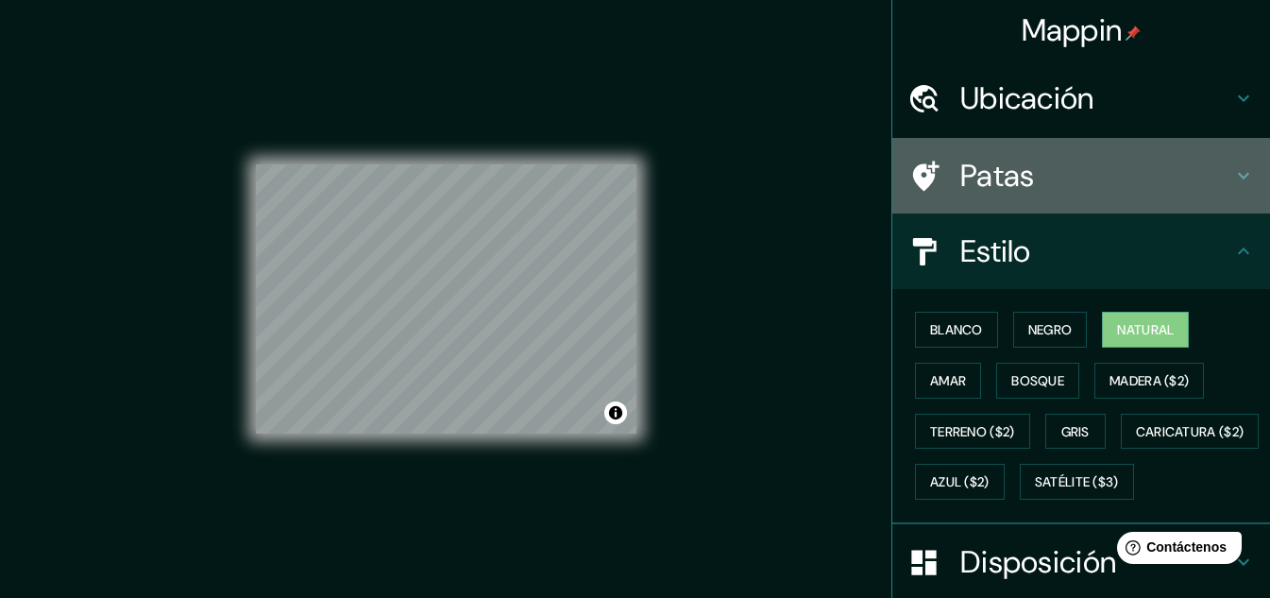
click at [974, 204] on div "Patas" at bounding box center [1081, 176] width 378 height 76
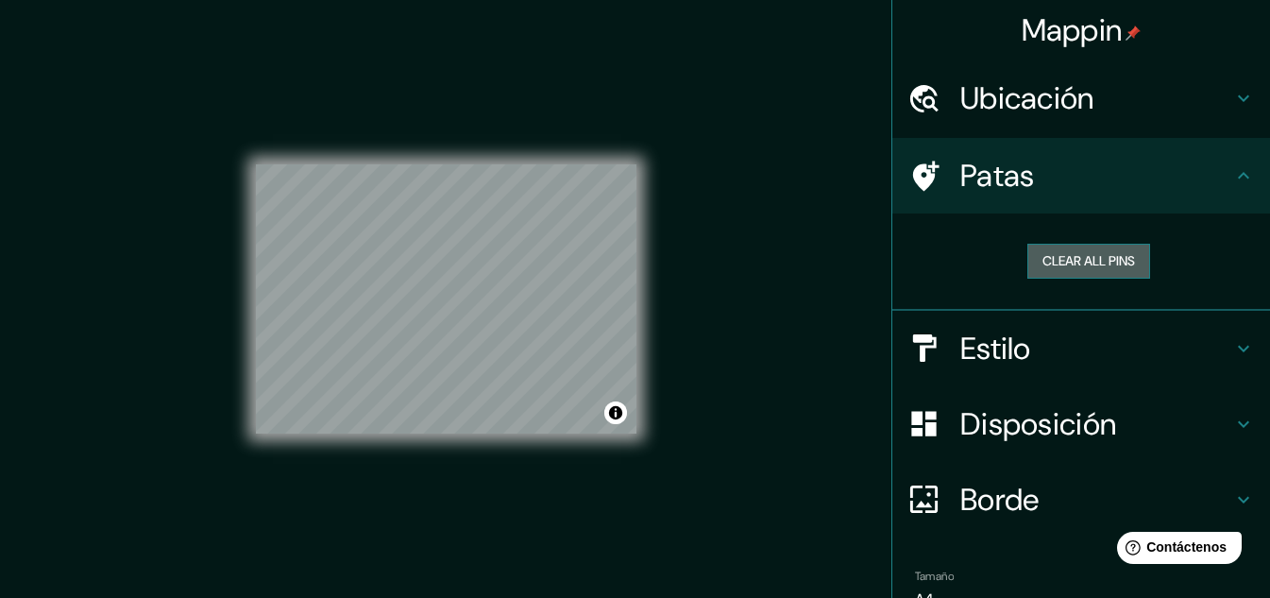
click at [1093, 253] on button "Clear all pins" at bounding box center [1088, 261] width 123 height 35
click at [1086, 261] on button "Clear all pins" at bounding box center [1088, 261] width 123 height 35
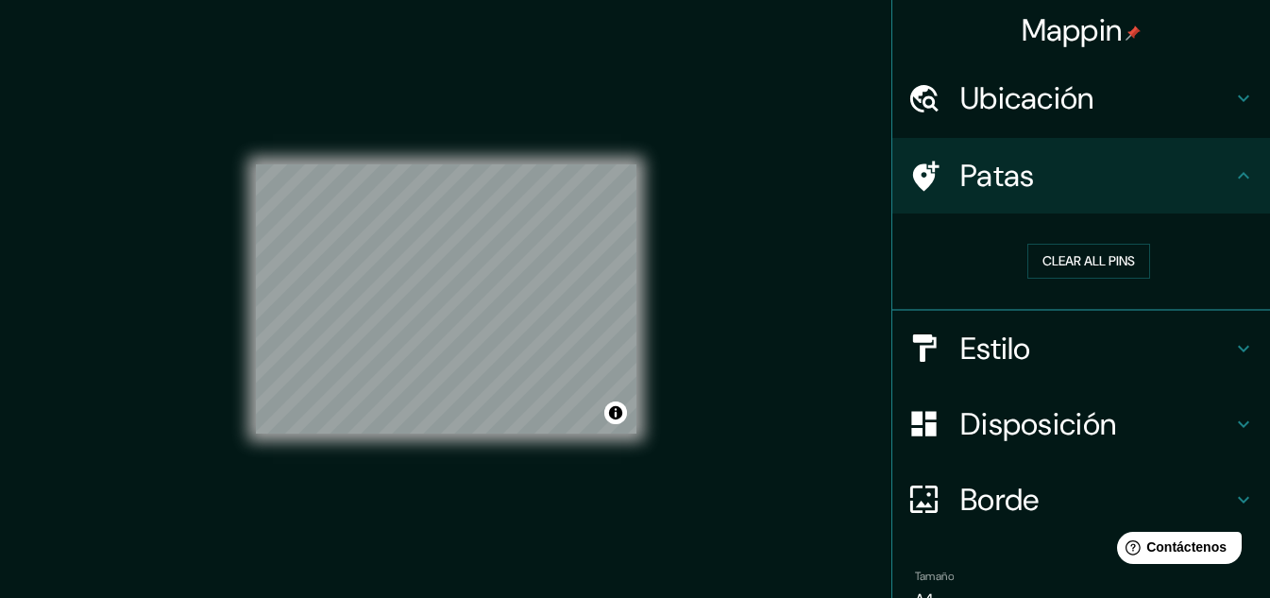
click at [1075, 106] on font "Ubicación" at bounding box center [1027, 98] width 134 height 40
